Goal: Transaction & Acquisition: Download file/media

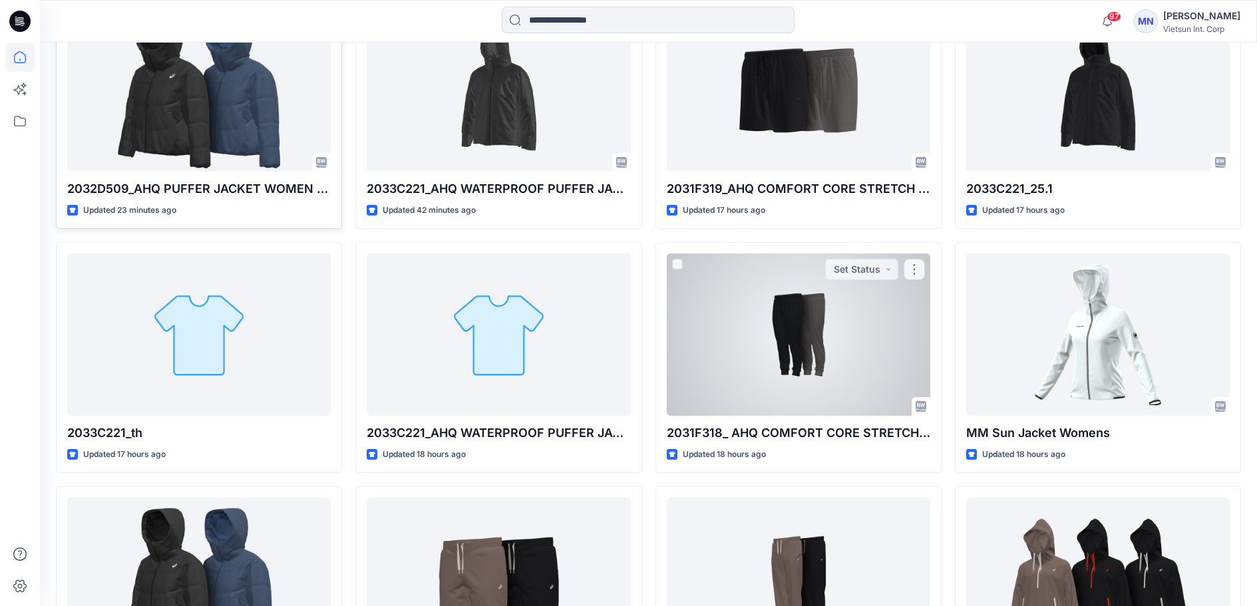
scroll to position [466, 0]
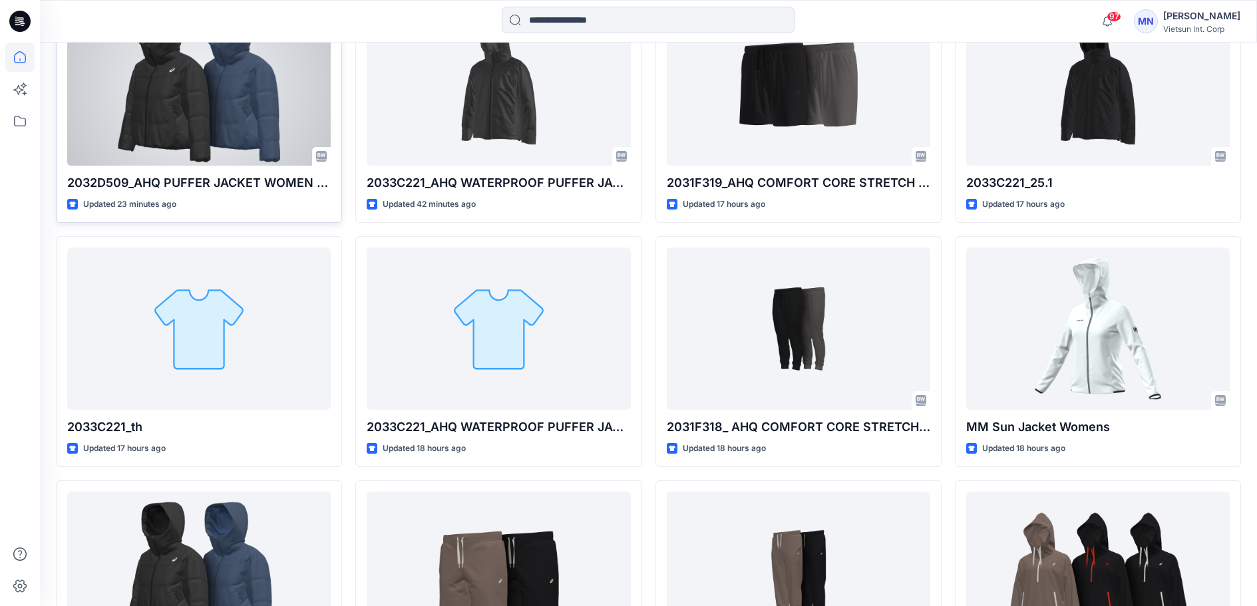
click at [266, 131] on div at bounding box center [199, 84] width 264 height 162
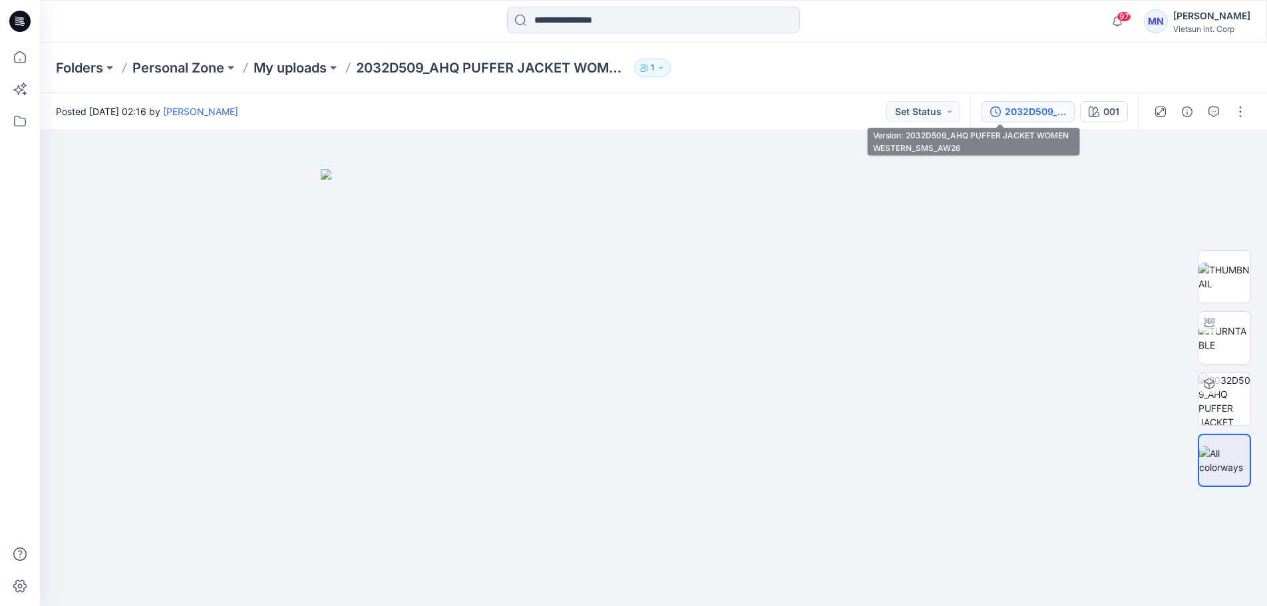
click at [1005, 117] on div "2032D509_AHQ PUFFER JACKET WOMEN WESTERN_SMS_AW26" at bounding box center [1035, 111] width 61 height 15
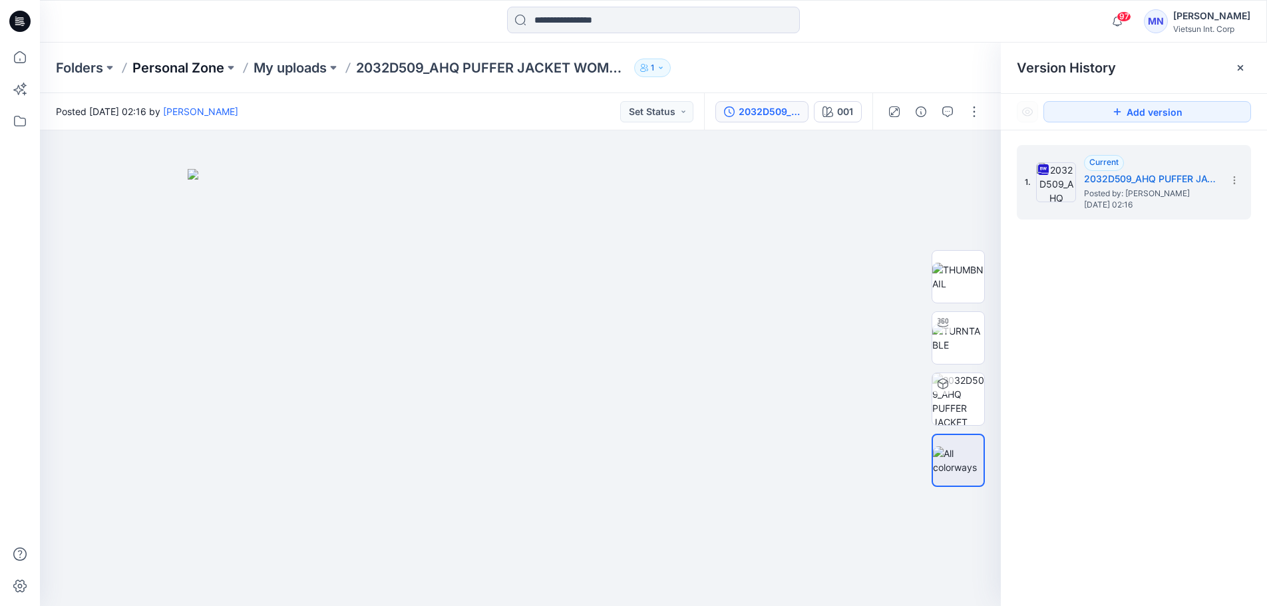
click at [177, 77] on p "Personal Zone" at bounding box center [178, 68] width 92 height 19
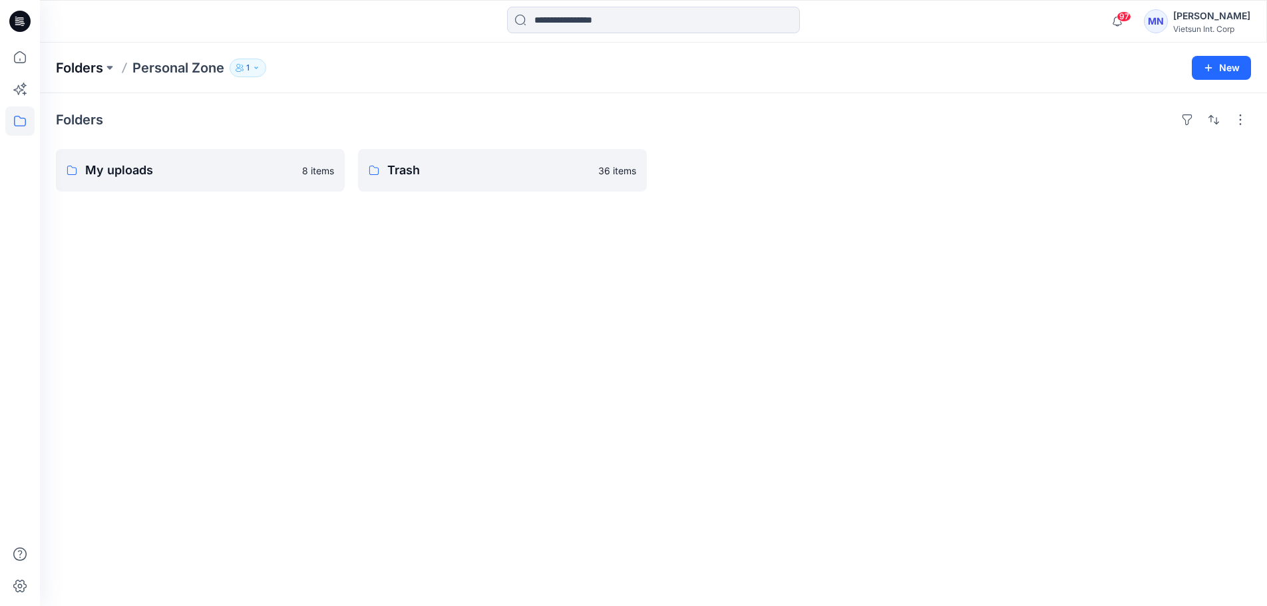
click at [84, 63] on p "Folders" at bounding box center [79, 68] width 47 height 19
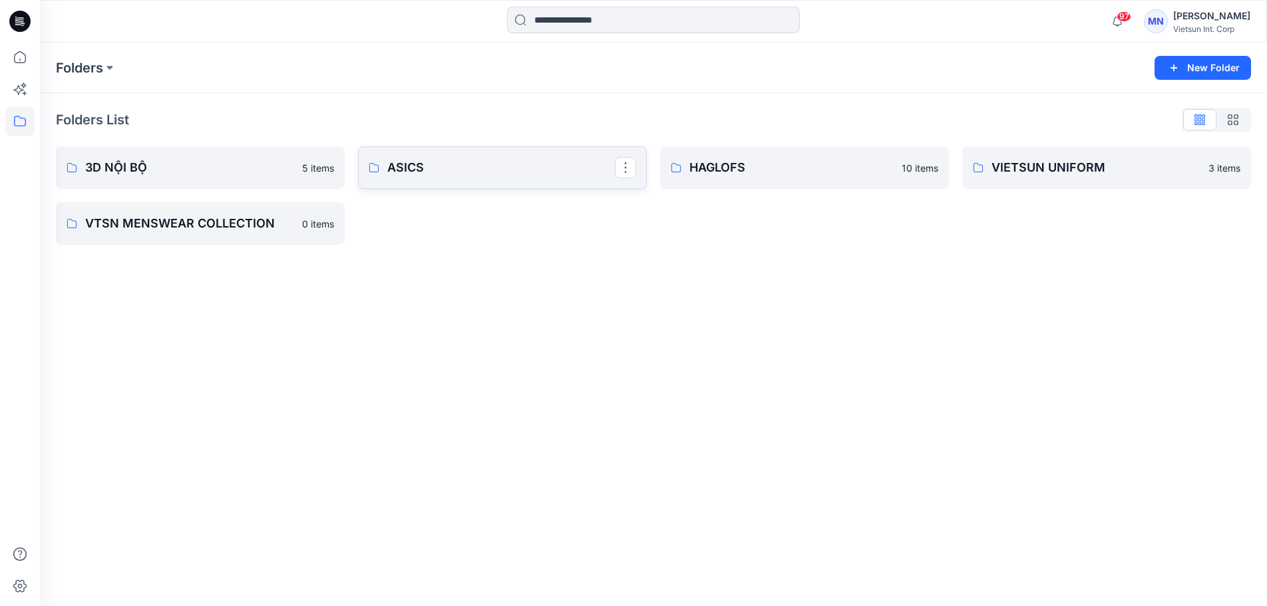
click at [455, 177] on p "ASICS" at bounding box center [501, 167] width 228 height 19
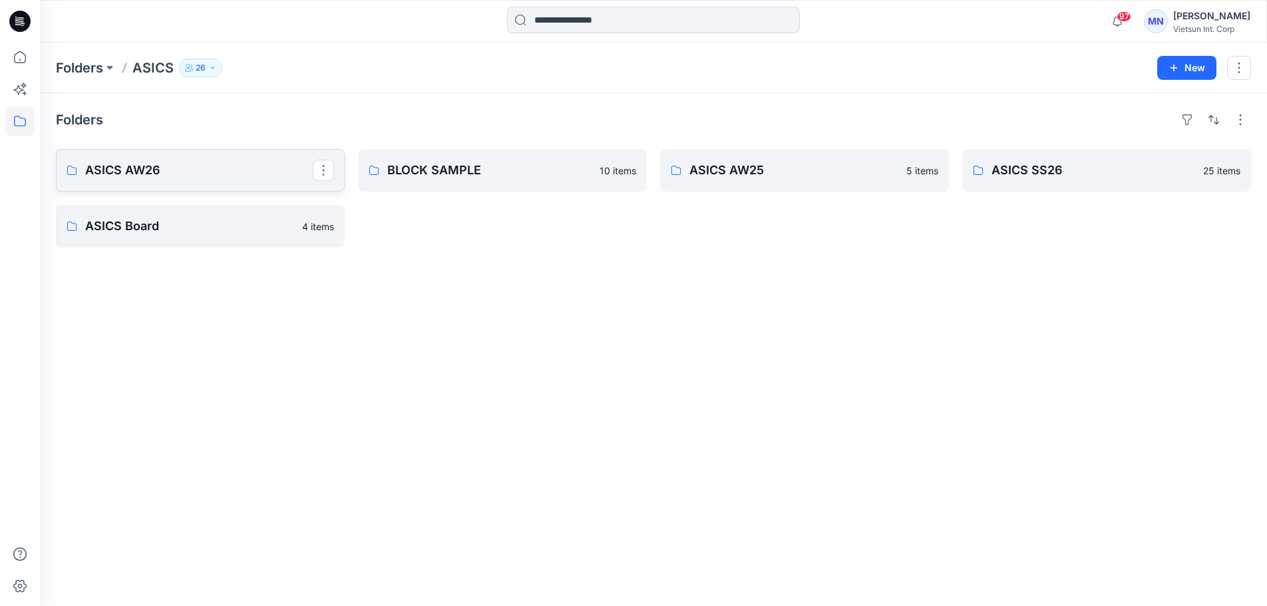
click at [266, 180] on p "ASICS AW26" at bounding box center [199, 170] width 228 height 19
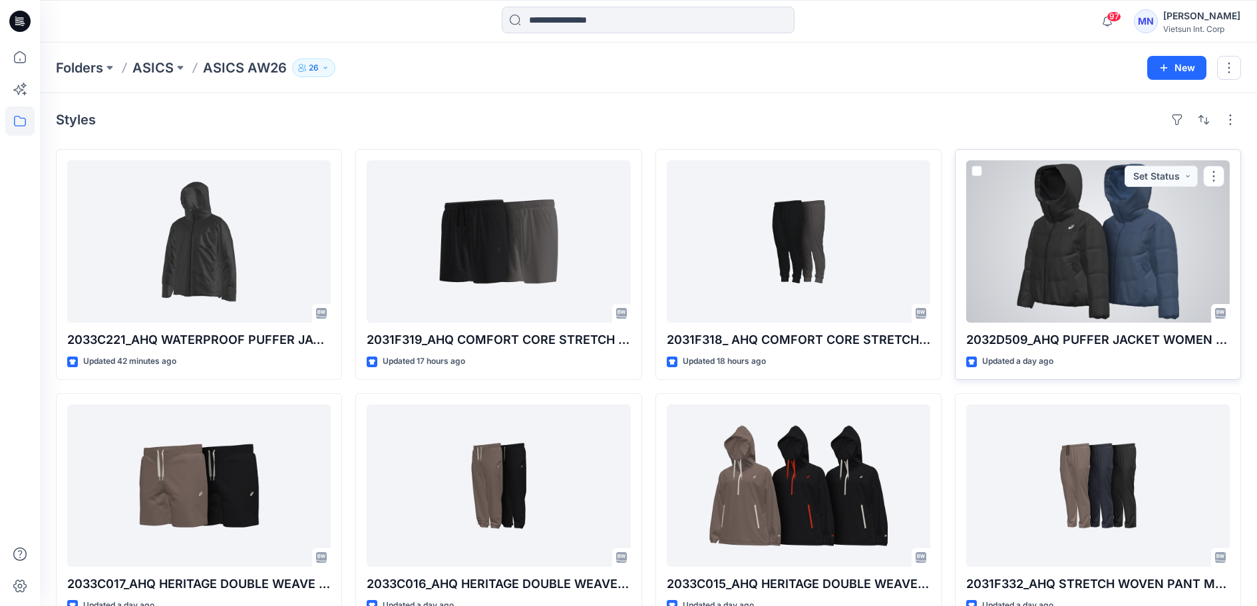
click at [1096, 287] on div at bounding box center [1098, 241] width 264 height 162
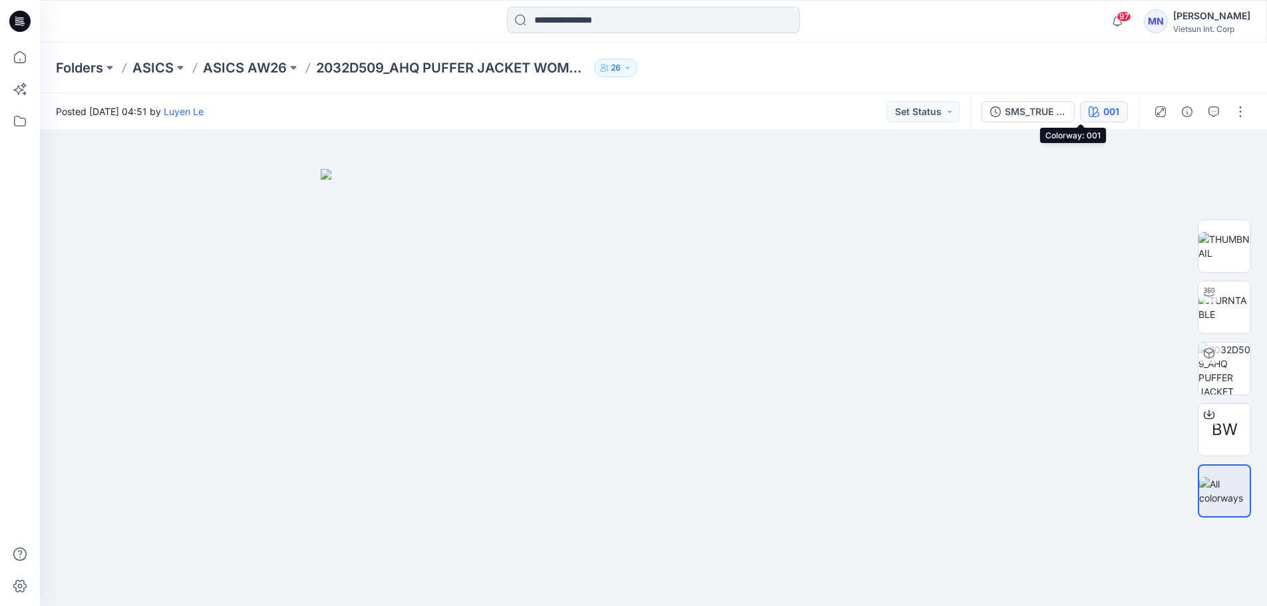
click at [1103, 110] on div "001" at bounding box center [1111, 111] width 16 height 15
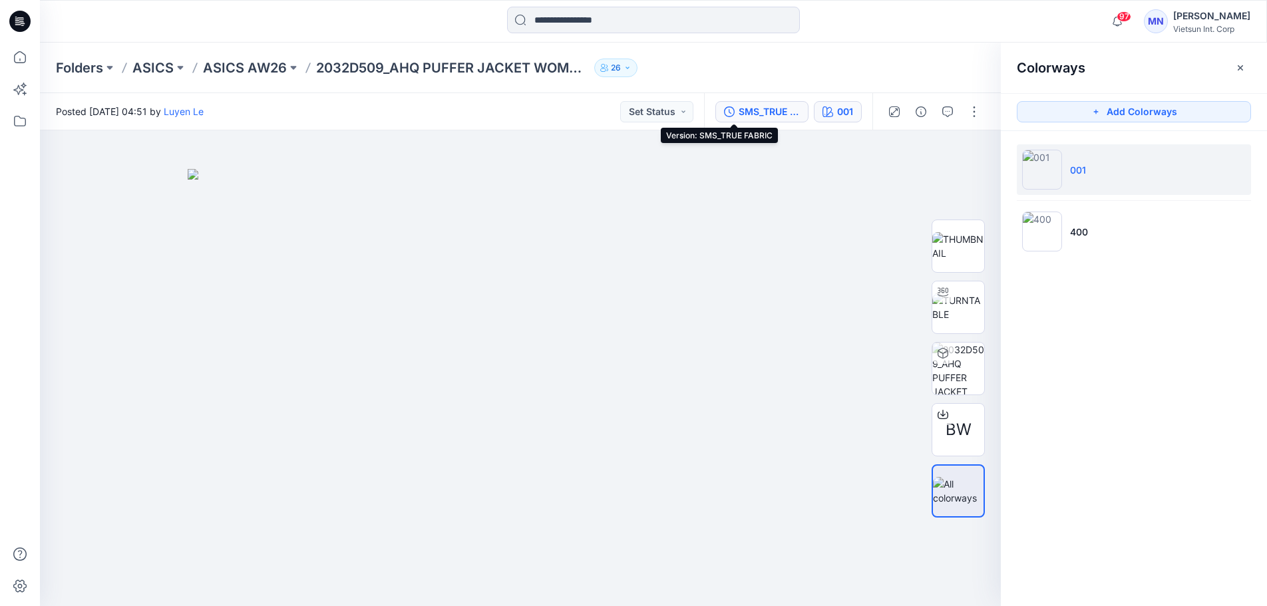
click at [751, 106] on div "SMS_TRUE FABRIC" at bounding box center [769, 111] width 61 height 15
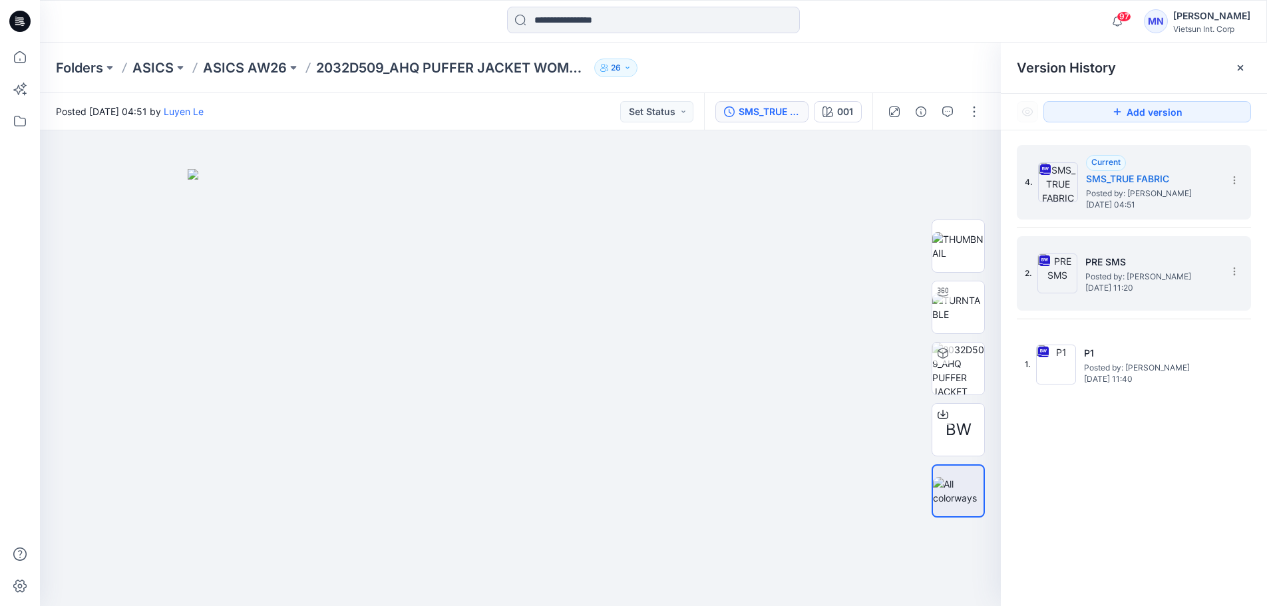
click at [1110, 275] on span "Posted by: Maianh Nguyen" at bounding box center [1151, 276] width 133 height 13
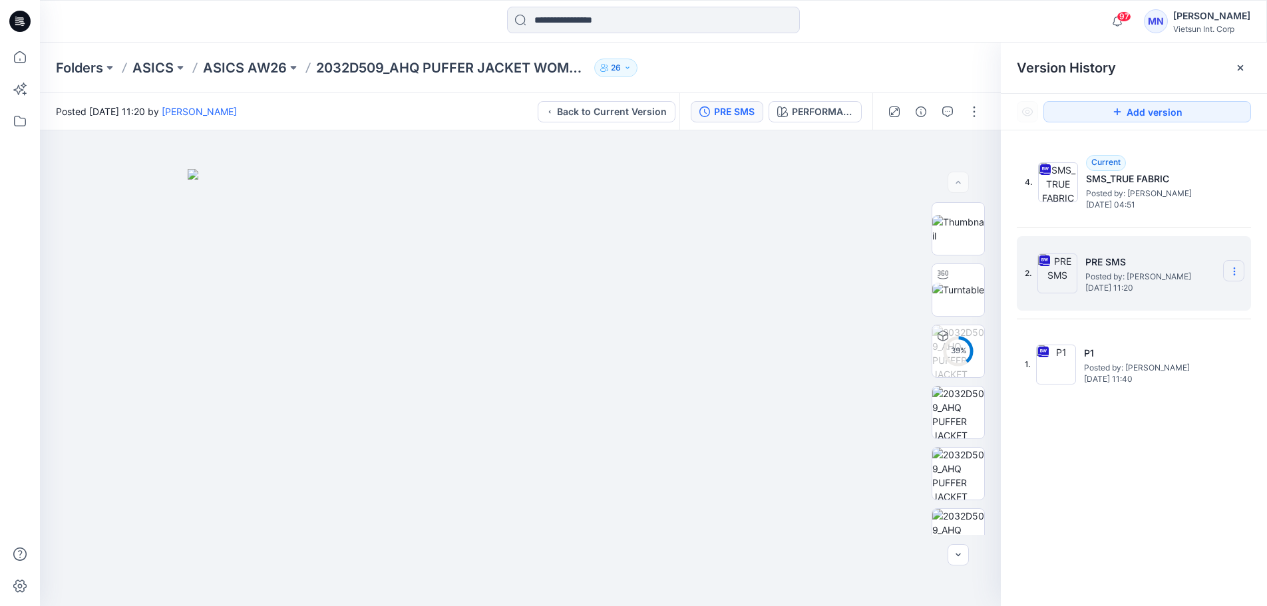
click at [1235, 277] on icon at bounding box center [1234, 271] width 11 height 11
click at [1208, 303] on span "Download Source BW File" at bounding box center [1166, 297] width 111 height 16
